Goal: Task Accomplishment & Management: Use online tool/utility

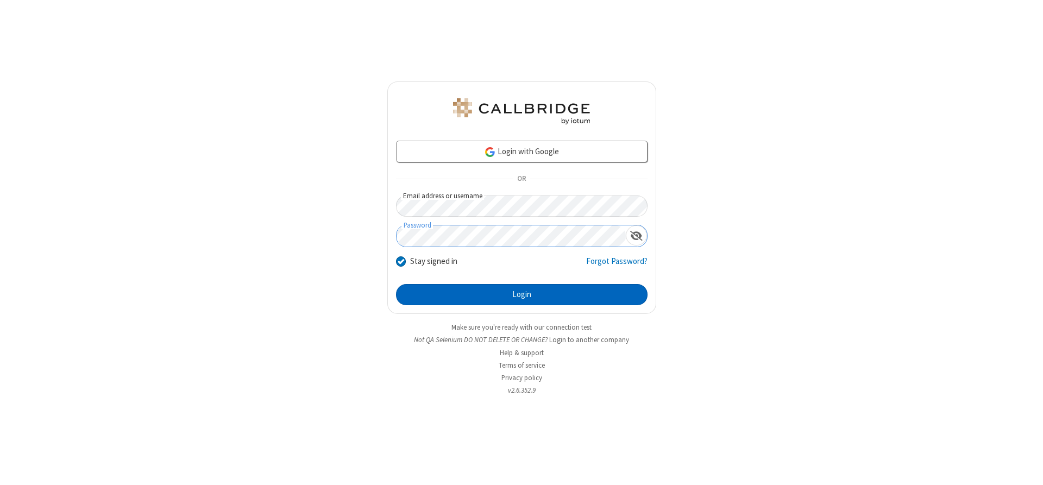
click at [521, 294] on button "Login" at bounding box center [521, 295] width 251 height 22
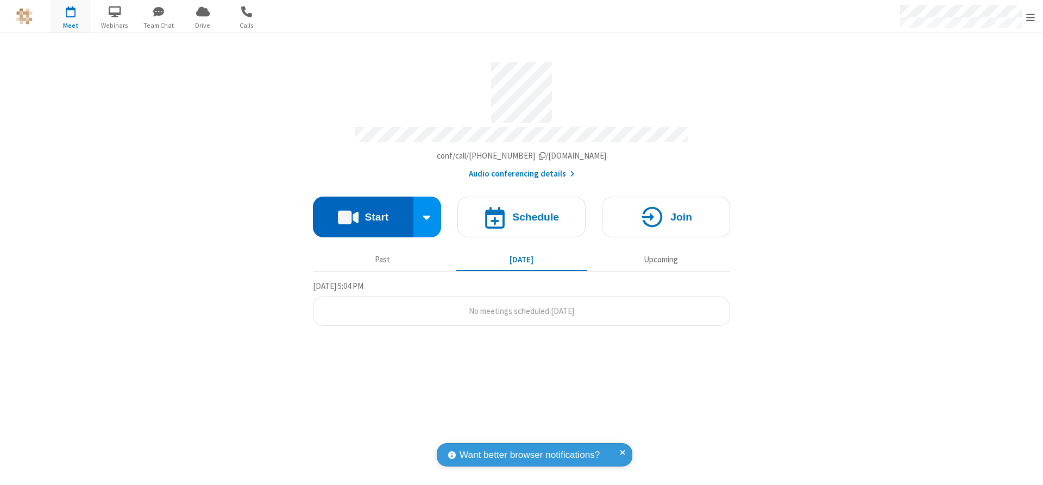
click at [363, 213] on button "Start" at bounding box center [363, 217] width 100 height 41
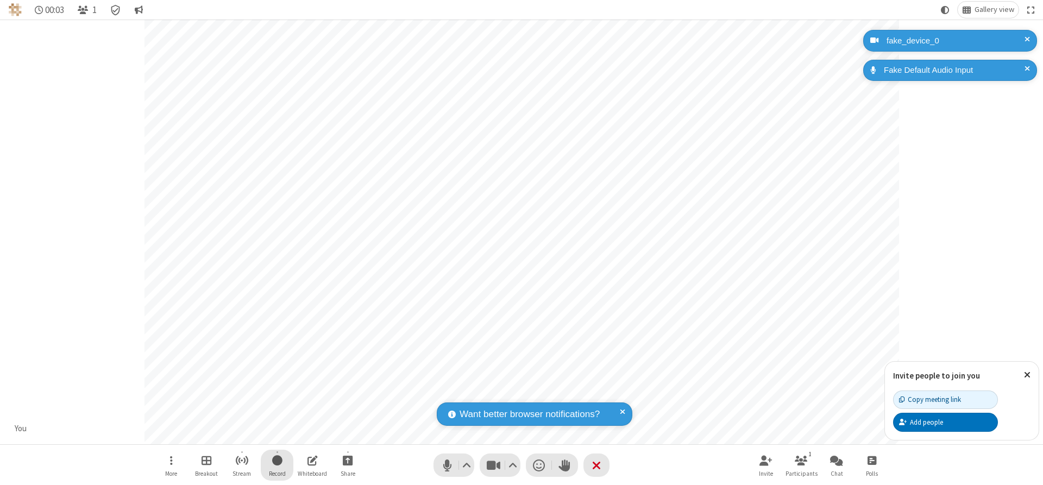
click at [277, 465] on span "Start recording" at bounding box center [277, 461] width 10 height 14
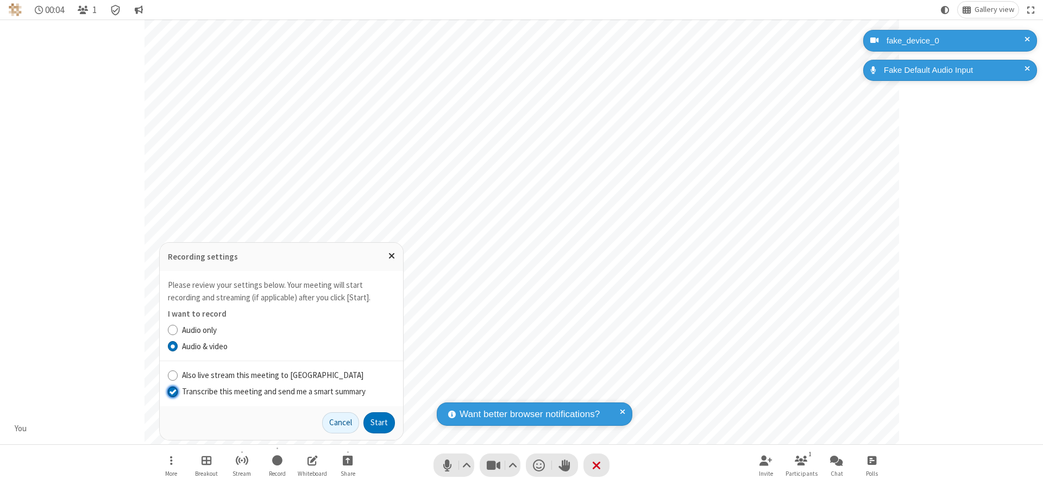
click at [172, 391] on input "Transcribe this meeting and send me a smart summary" at bounding box center [173, 391] width 10 height 11
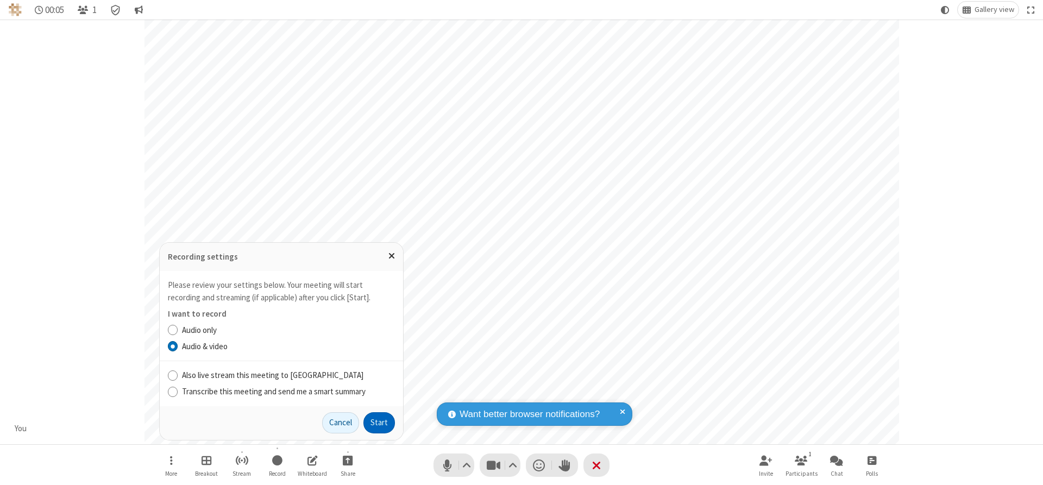
click at [379, 423] on button "Start" at bounding box center [379, 423] width 32 height 22
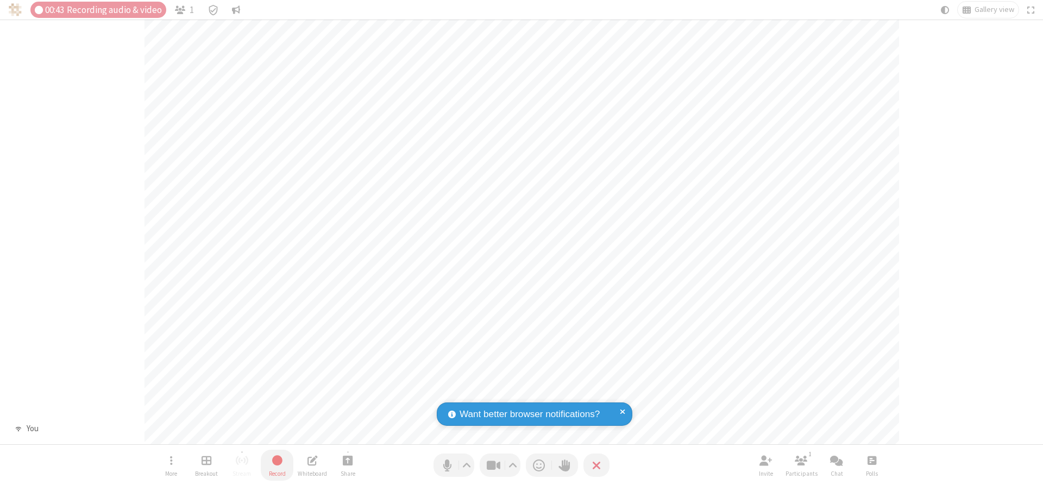
click at [277, 465] on span "Stop recording" at bounding box center [277, 461] width 12 height 14
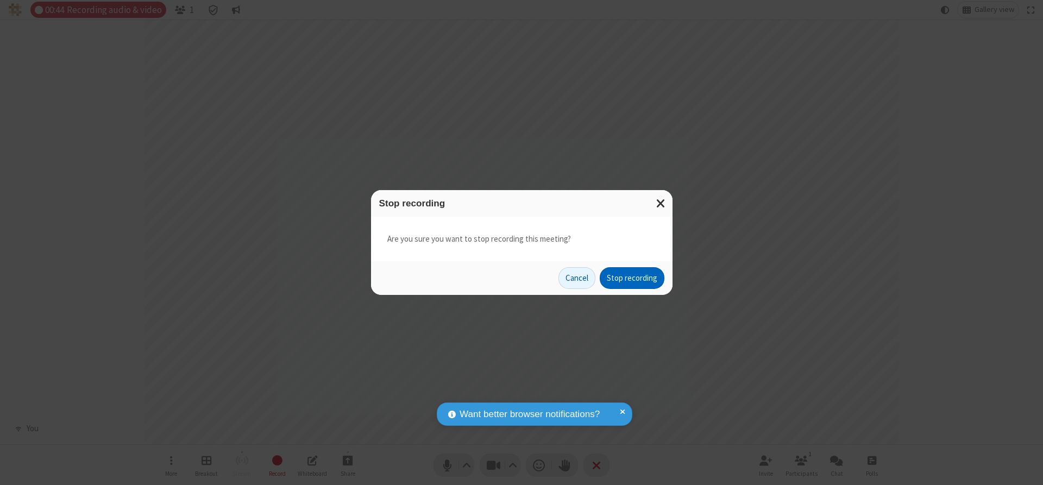
click at [632, 278] on button "Stop recording" at bounding box center [632, 278] width 65 height 22
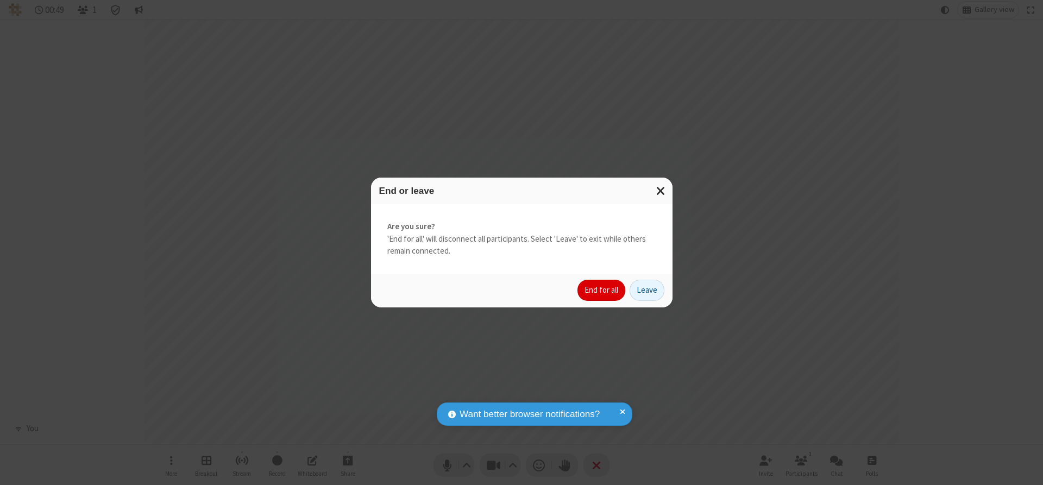
click at [602, 290] on button "End for all" at bounding box center [601, 291] width 48 height 22
